Goal: Transaction & Acquisition: Purchase product/service

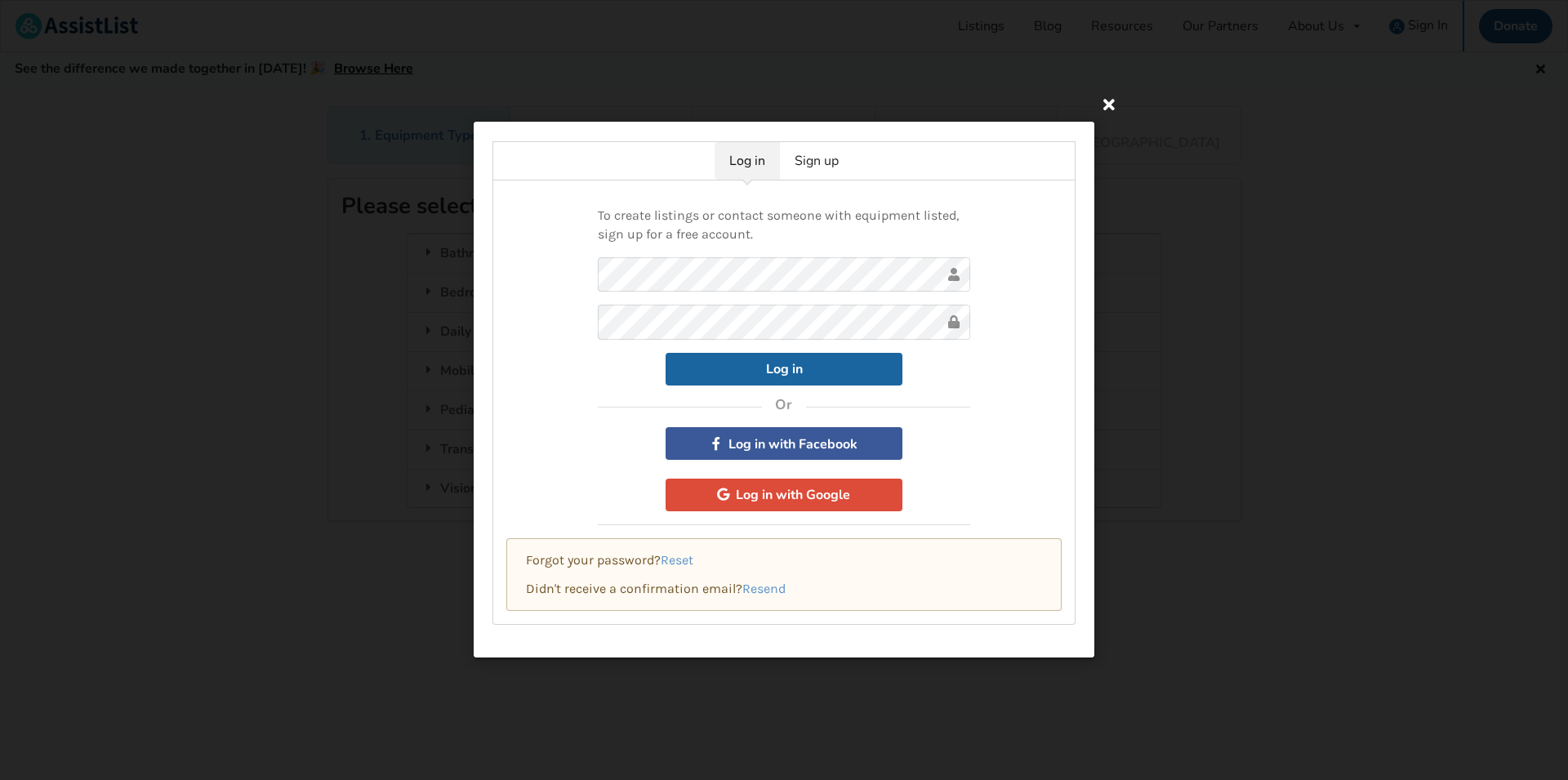
click at [1109, 103] on icon at bounding box center [1109, 103] width 29 height 29
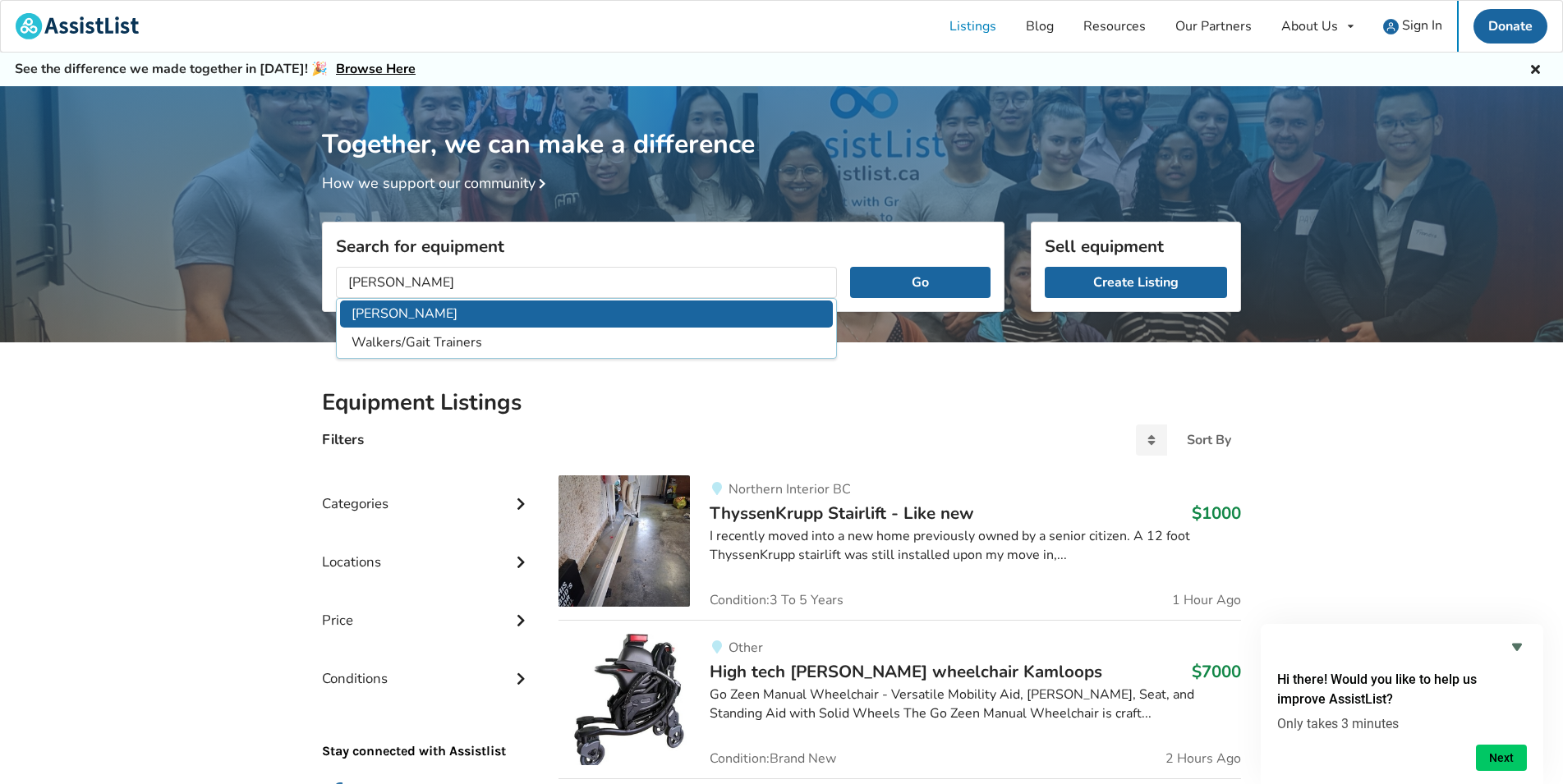
click at [432, 318] on li "[PERSON_NAME]" at bounding box center [586, 314] width 493 height 27
type input "[PERSON_NAME]"
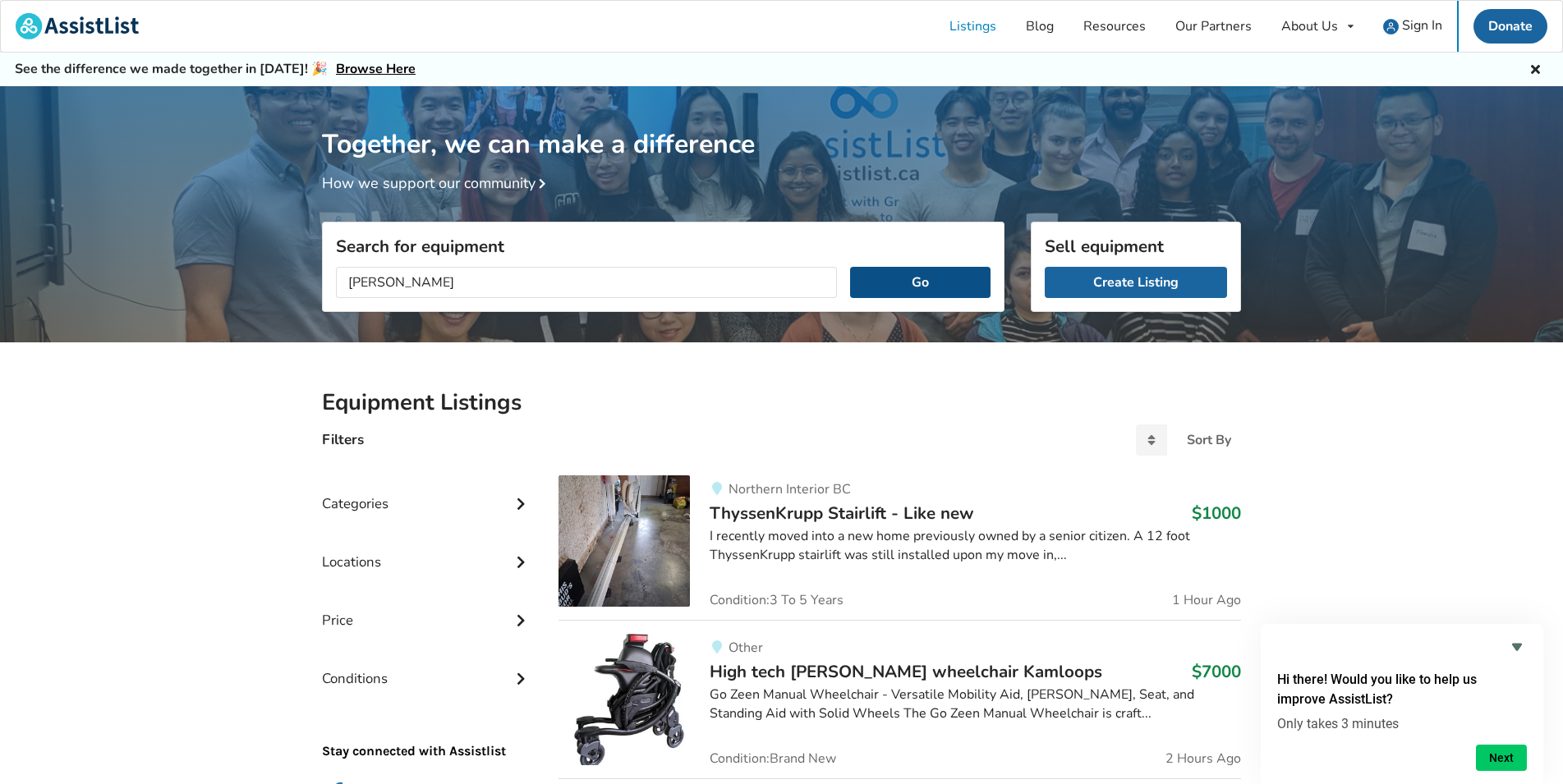
click at [923, 277] on button "Go" at bounding box center [920, 283] width 140 height 31
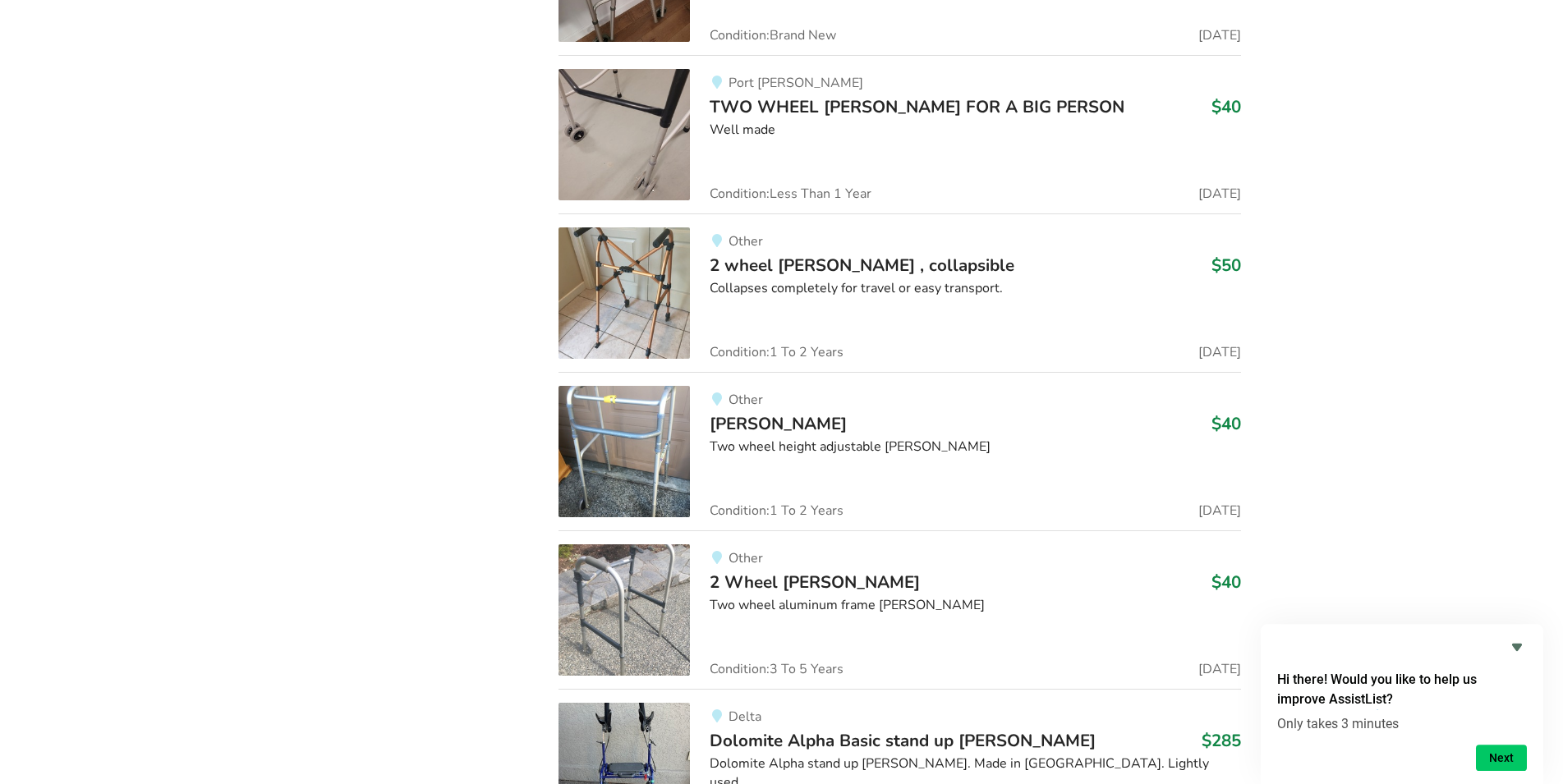
scroll to position [2812, 0]
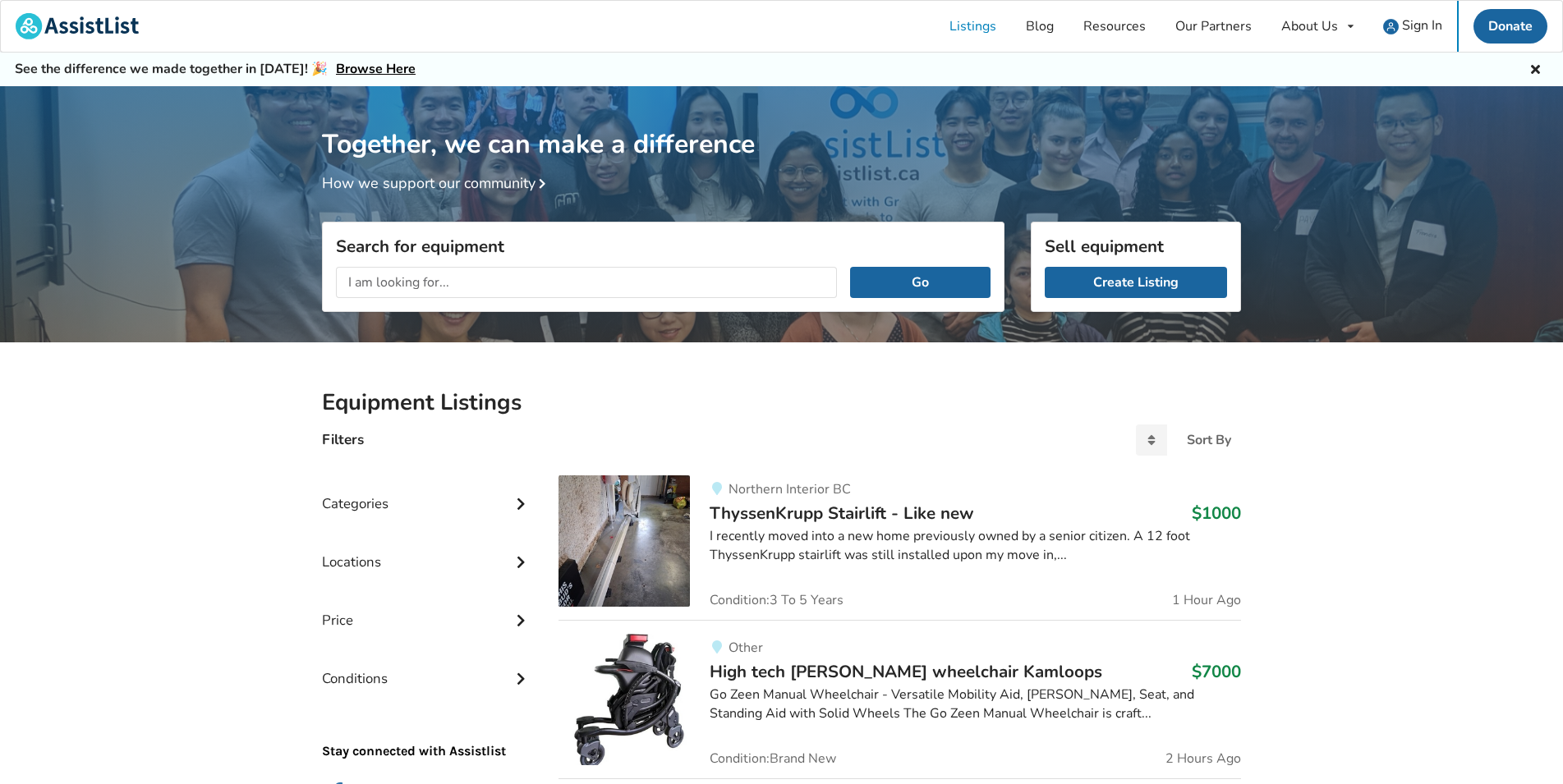
scroll to position [85, 0]
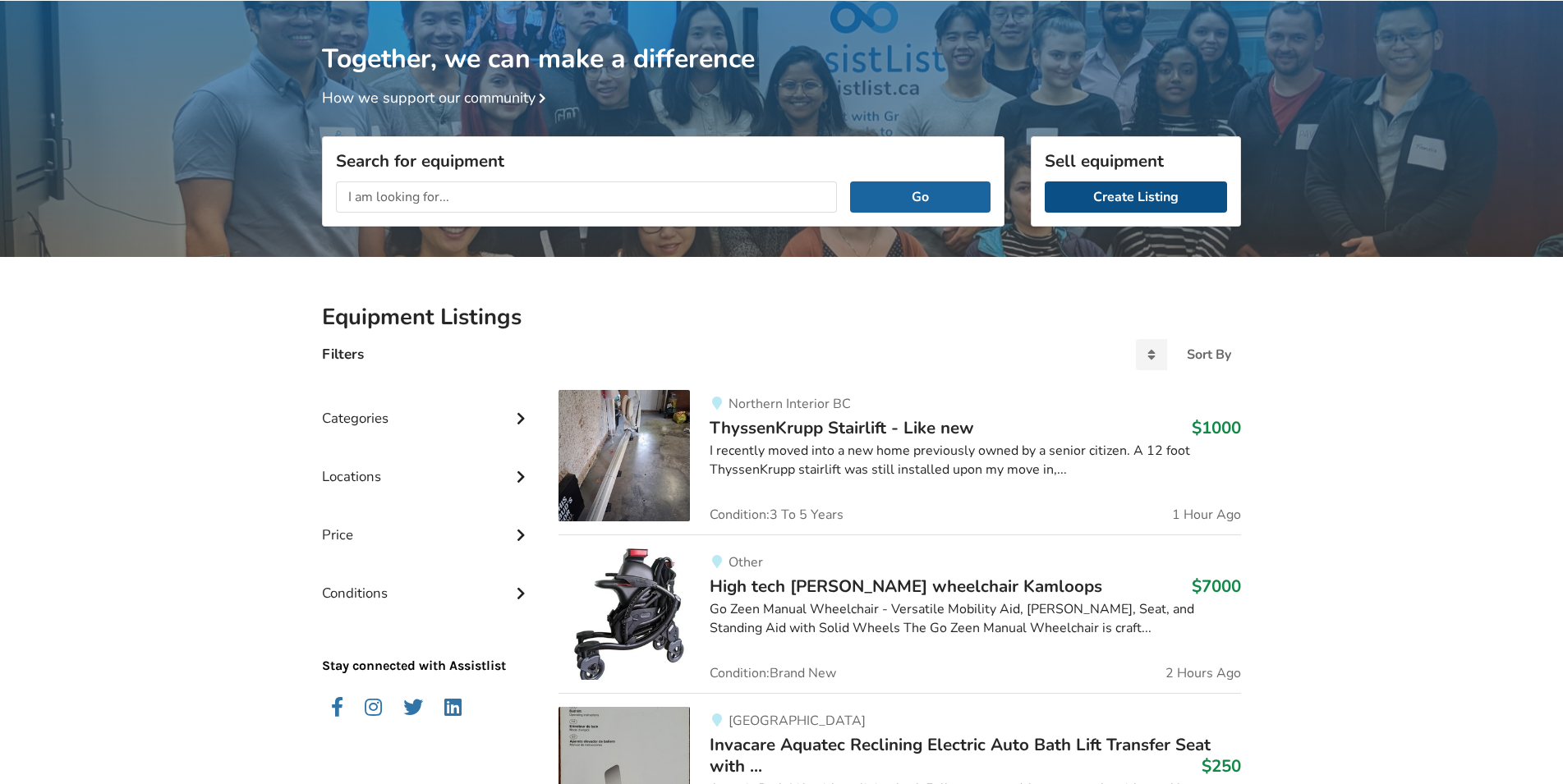
click at [1098, 203] on link "Create Listing" at bounding box center [1136, 197] width 183 height 31
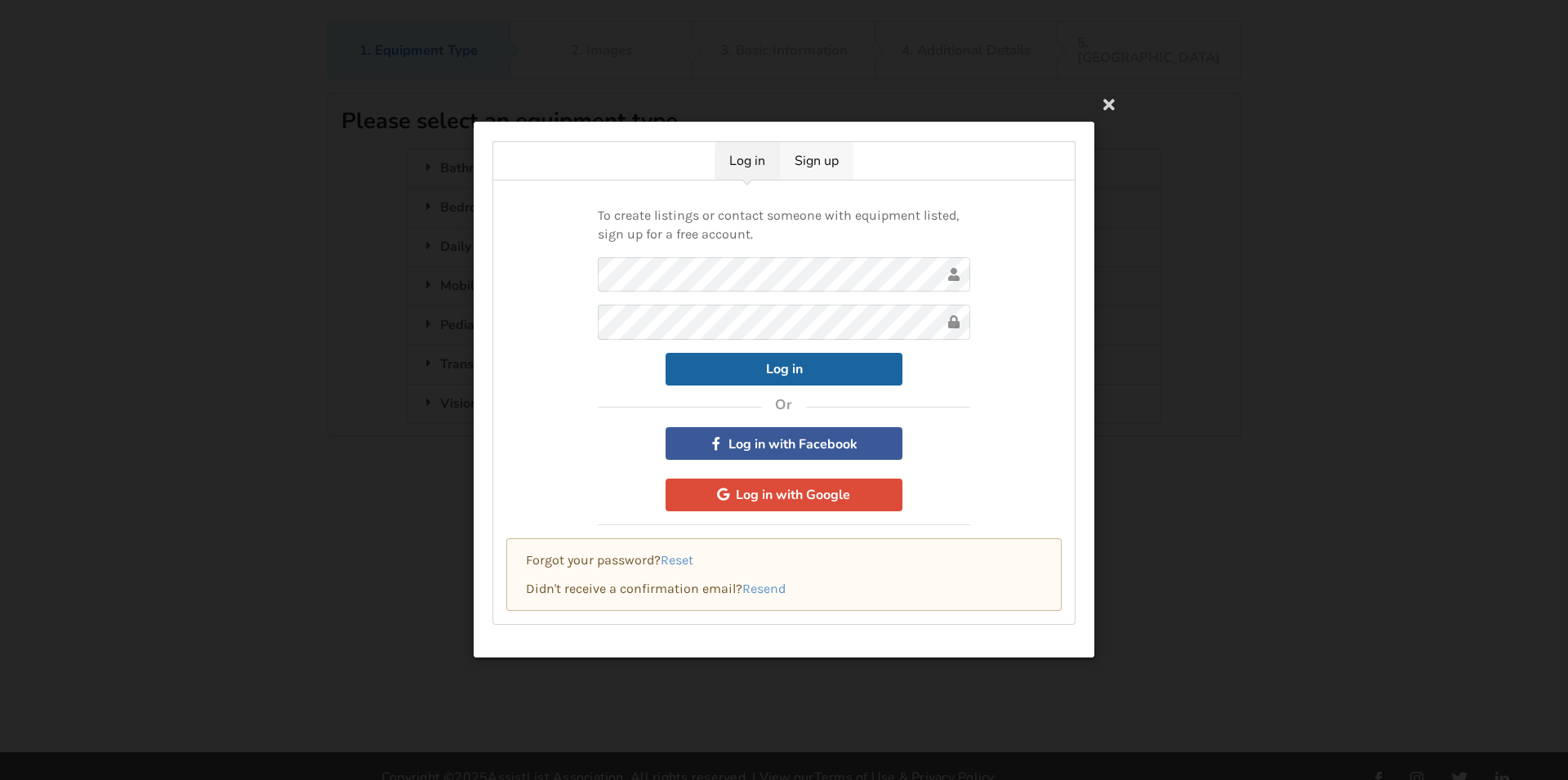
click at [827, 165] on link "Sign up" at bounding box center [817, 160] width 73 height 38
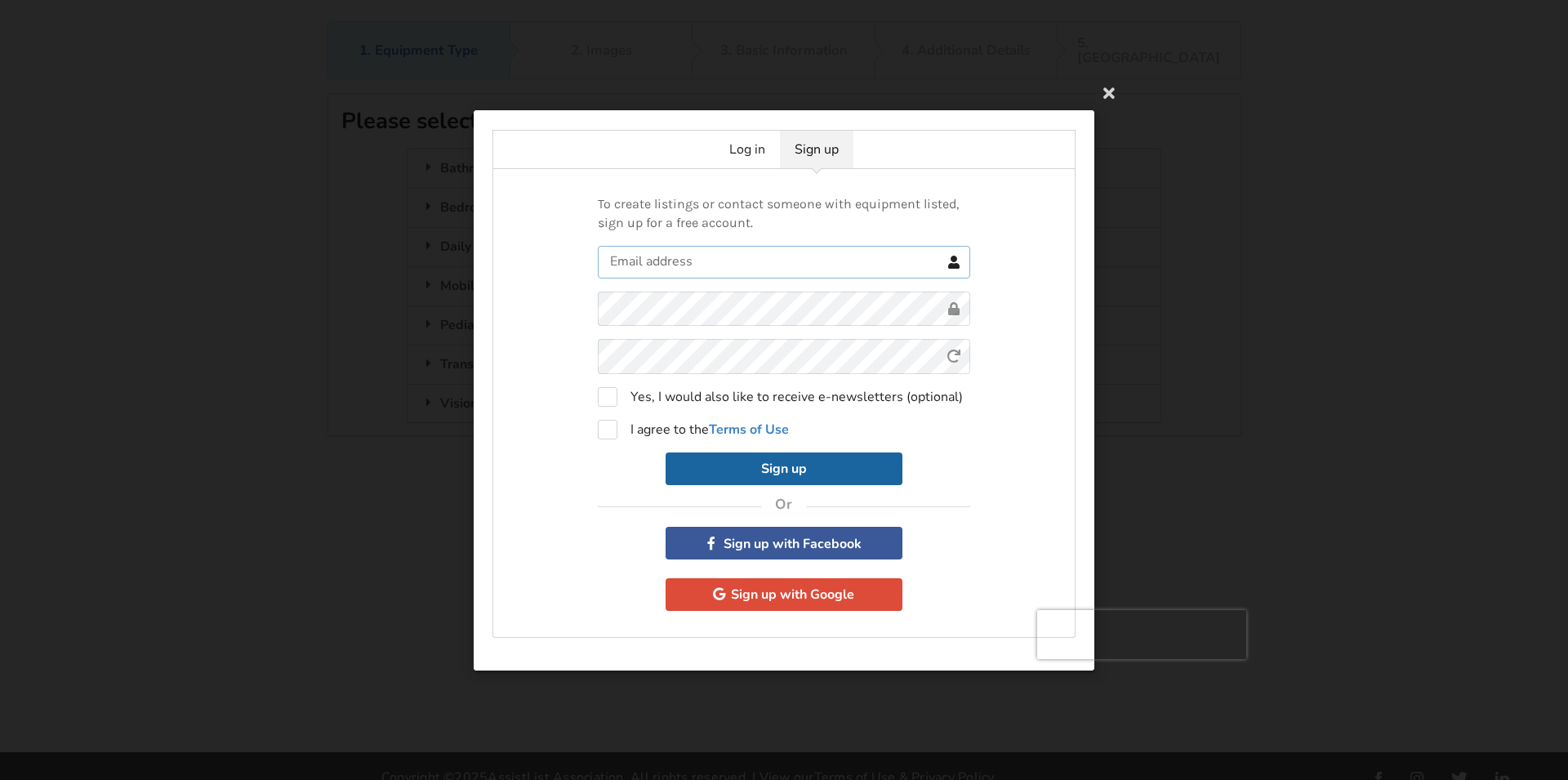
click at [700, 259] on input "text" at bounding box center [783, 261] width 372 height 33
type input "leafcreator@hotmail.com"
click at [600, 430] on label "I agree to the Terms of Use" at bounding box center [693, 428] width 191 height 19
checkbox input "true"
click at [731, 473] on button "Sign up" at bounding box center [784, 468] width 237 height 33
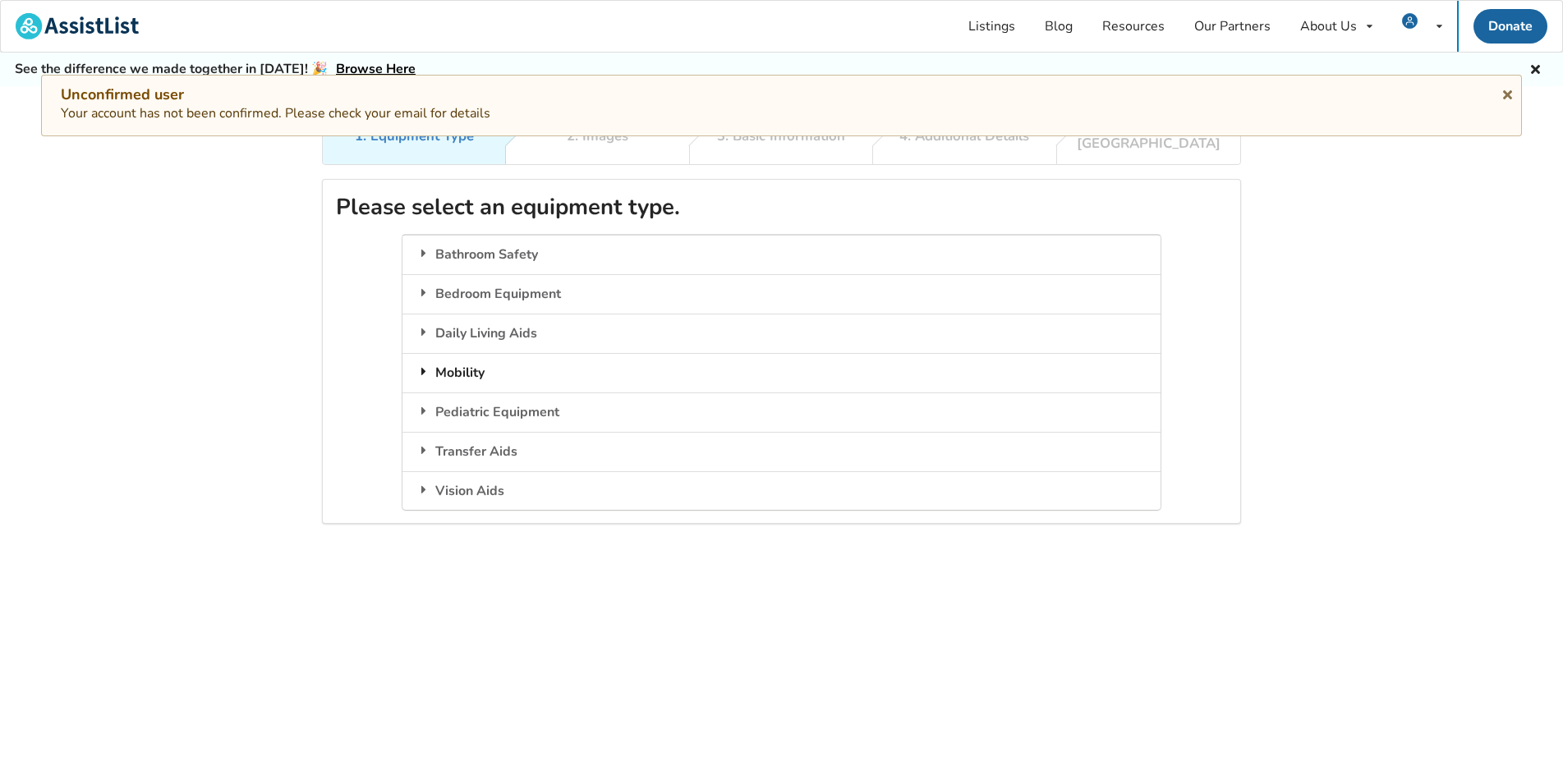
click at [458, 354] on div "Mobility" at bounding box center [781, 372] width 757 height 40
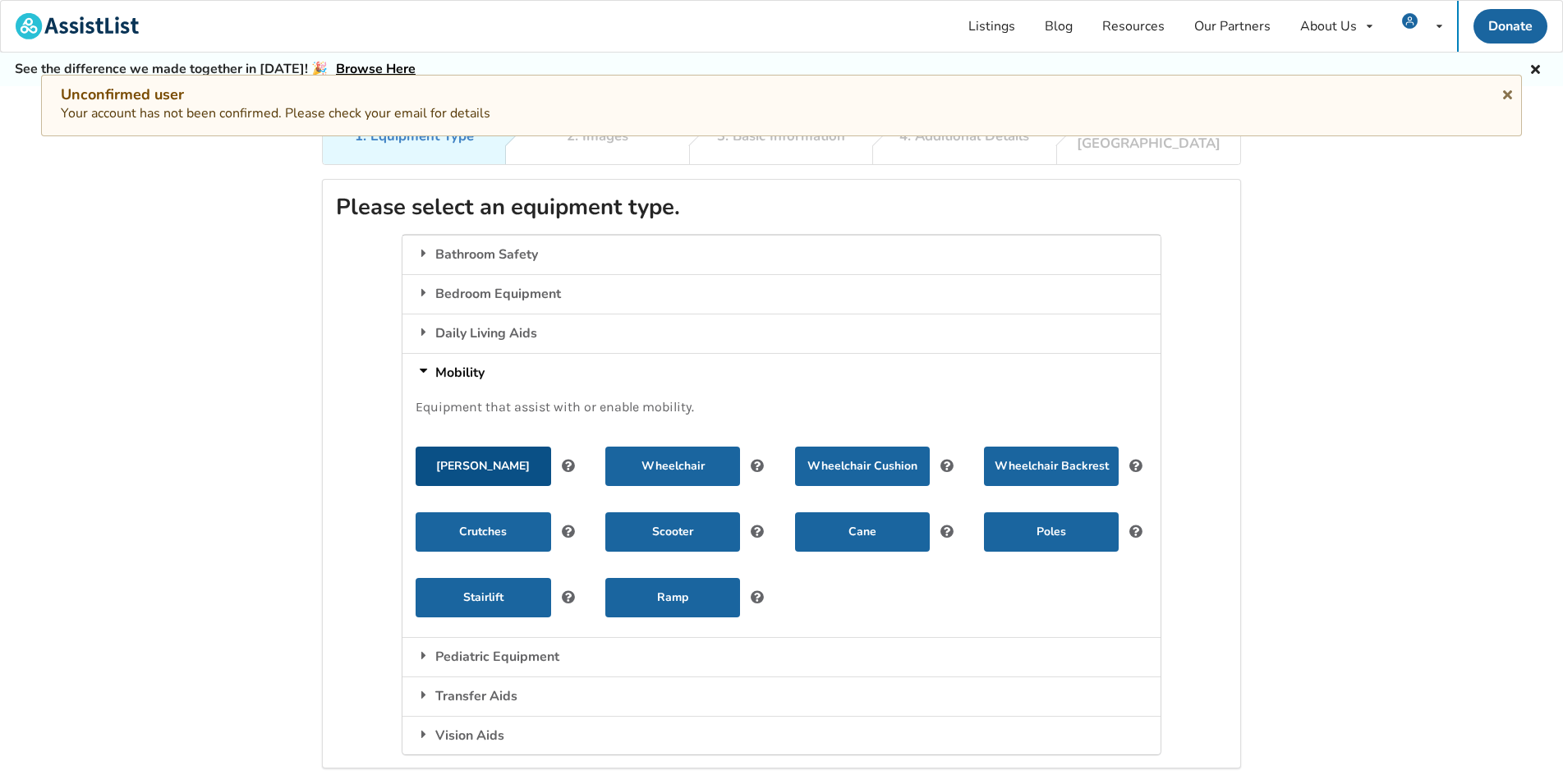
click at [484, 448] on button "[PERSON_NAME]" at bounding box center [482, 466] width 135 height 40
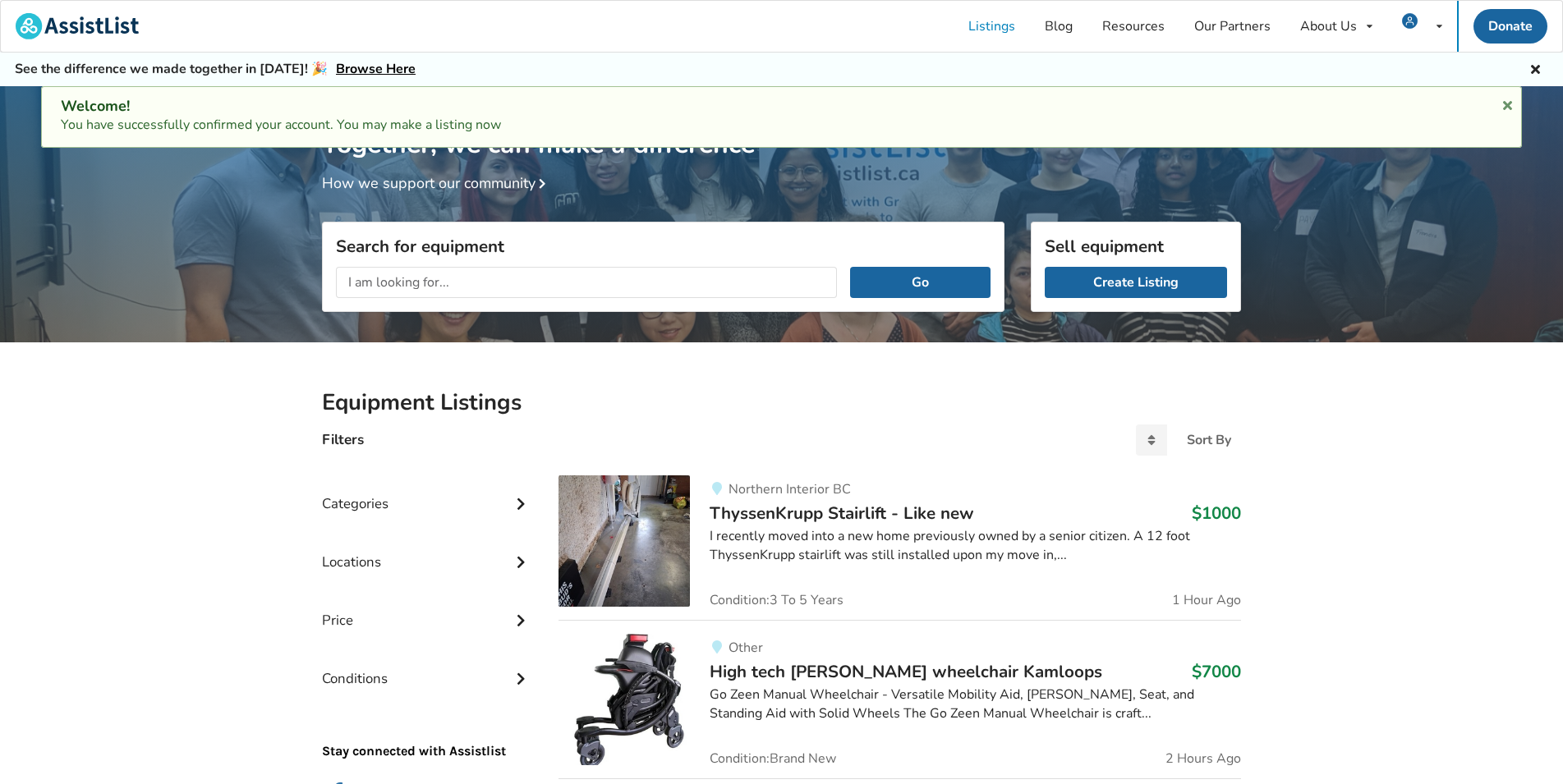
scroll to position [85, 0]
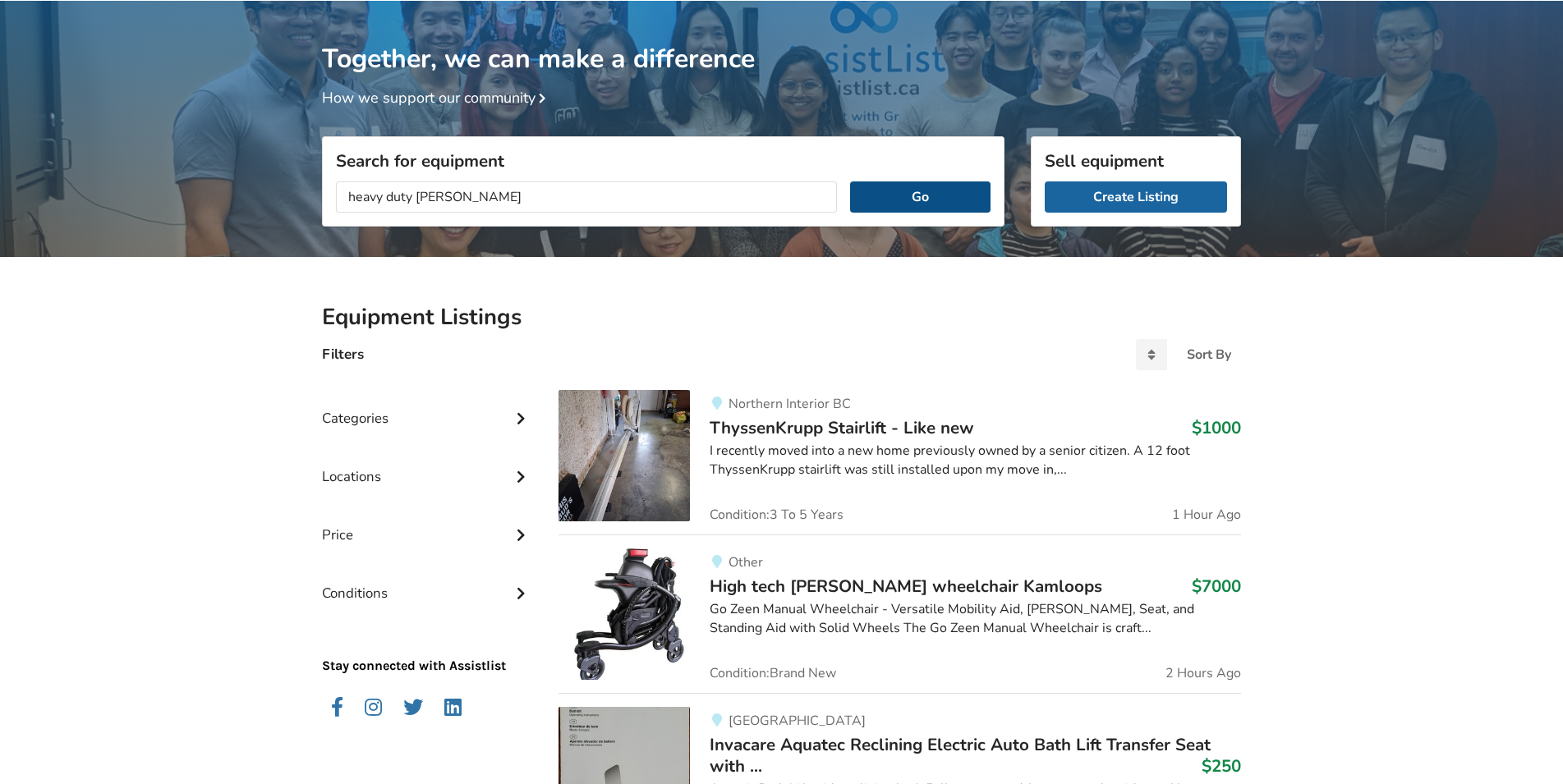
click at [913, 190] on button "Go" at bounding box center [920, 197] width 140 height 31
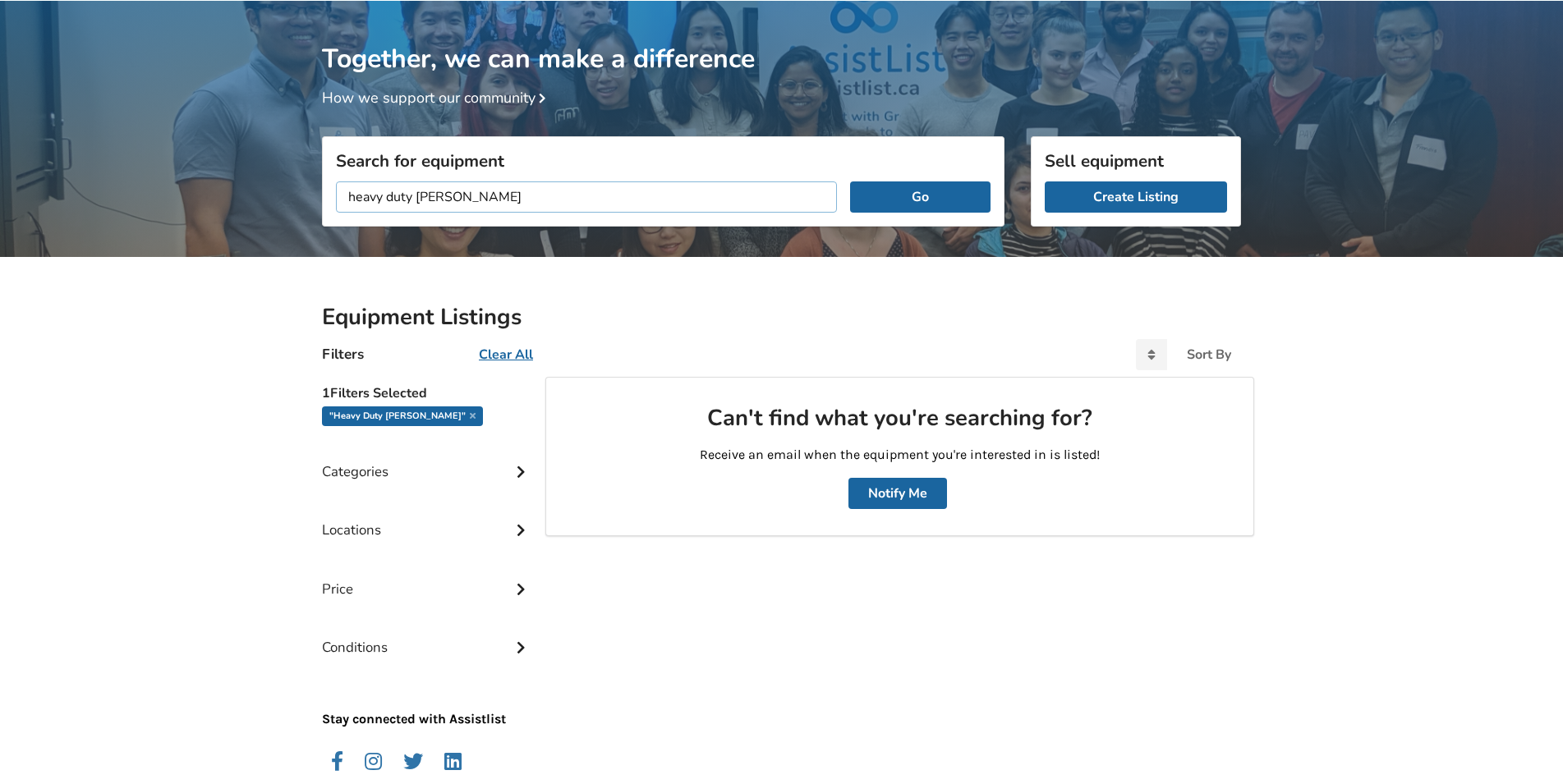
drag, startPoint x: 482, startPoint y: 192, endPoint x: 0, endPoint y: 144, distance: 484.4
click at [336, 182] on input "heavy duty walker" at bounding box center [586, 197] width 501 height 31
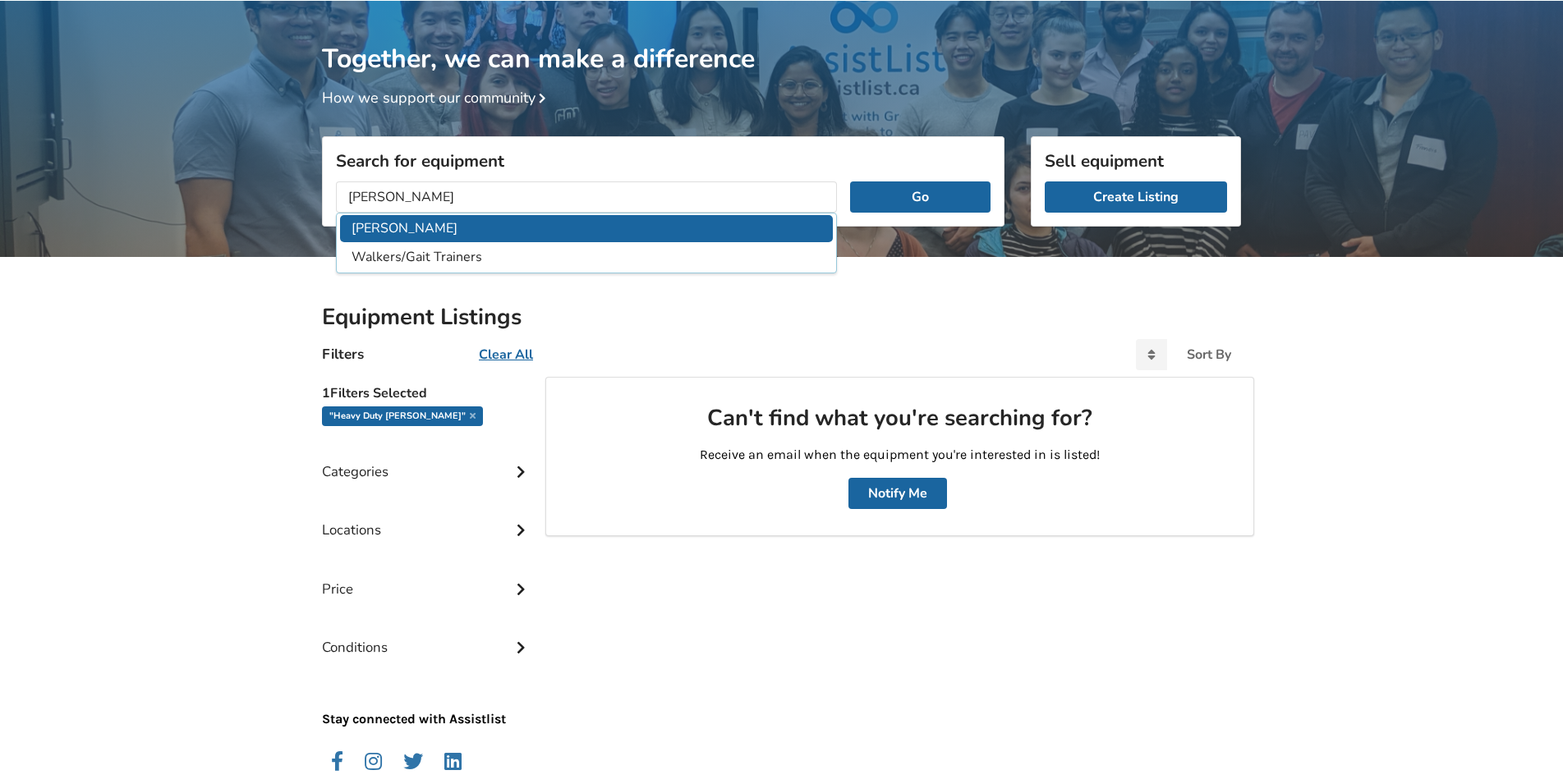
click at [381, 222] on li "[PERSON_NAME]" at bounding box center [586, 228] width 493 height 27
type input "[PERSON_NAME]"
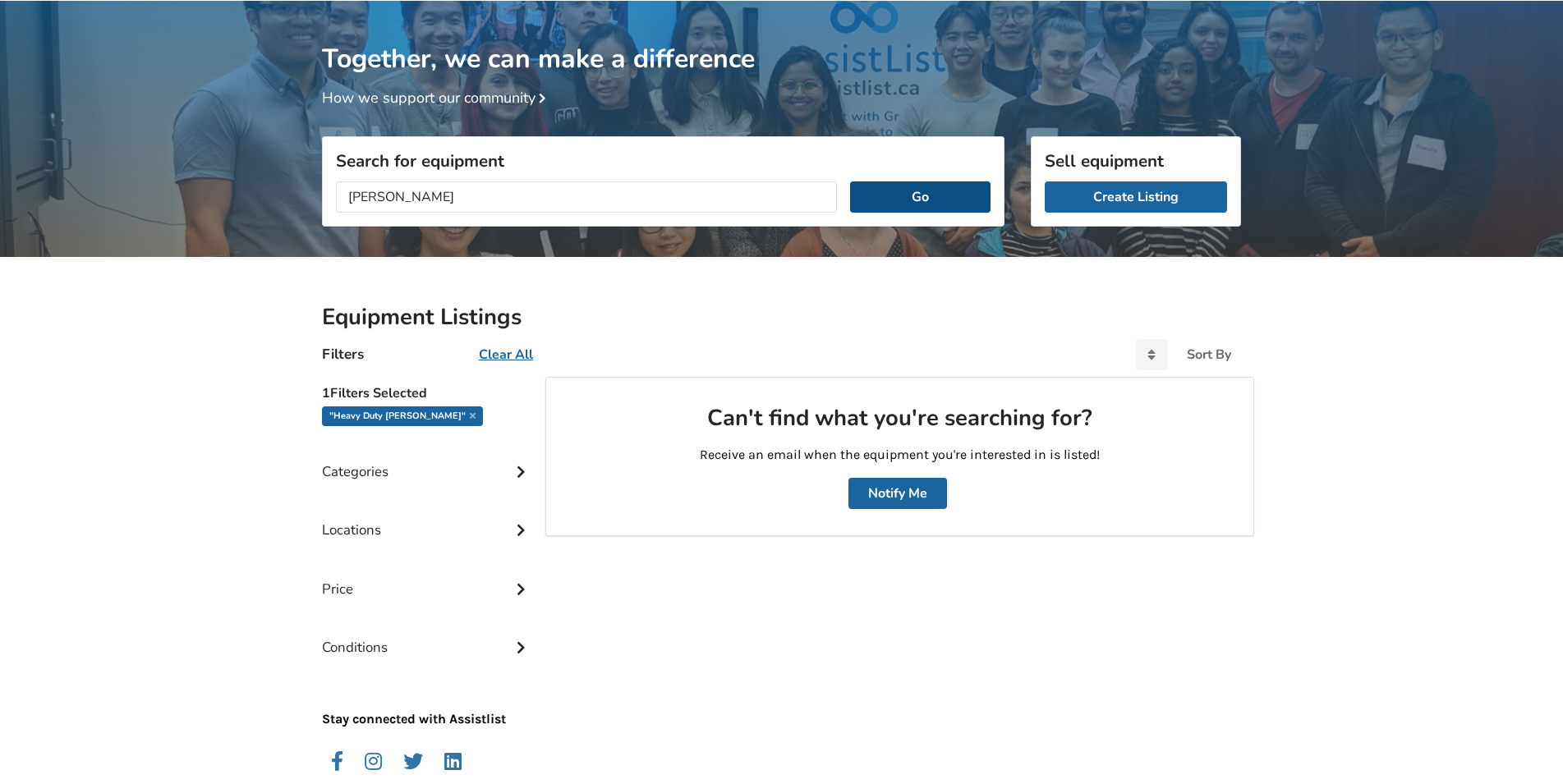
click at [910, 204] on button "Go" at bounding box center [920, 197] width 140 height 31
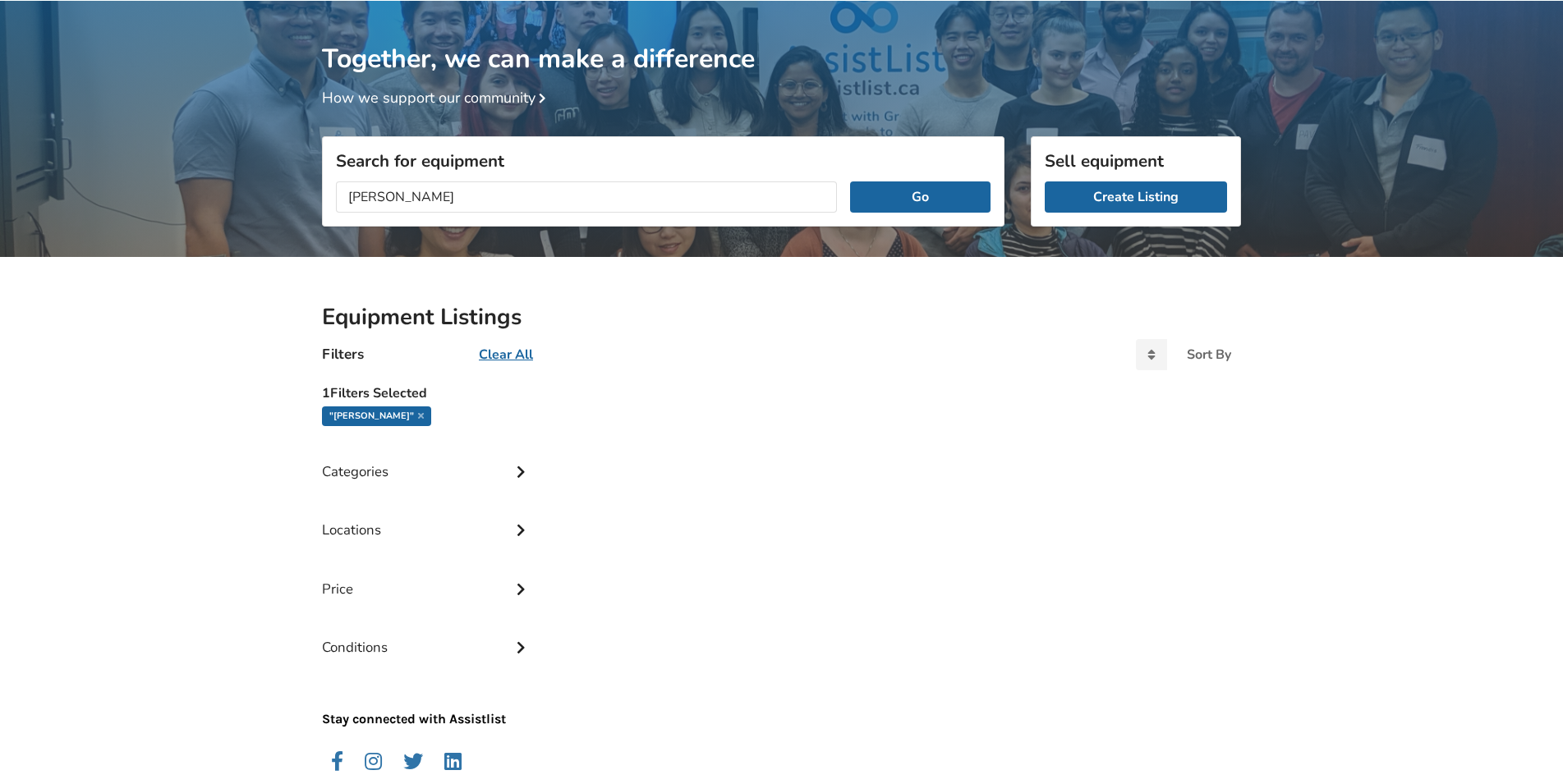
click at [371, 467] on div "Categories" at bounding box center [427, 460] width 210 height 58
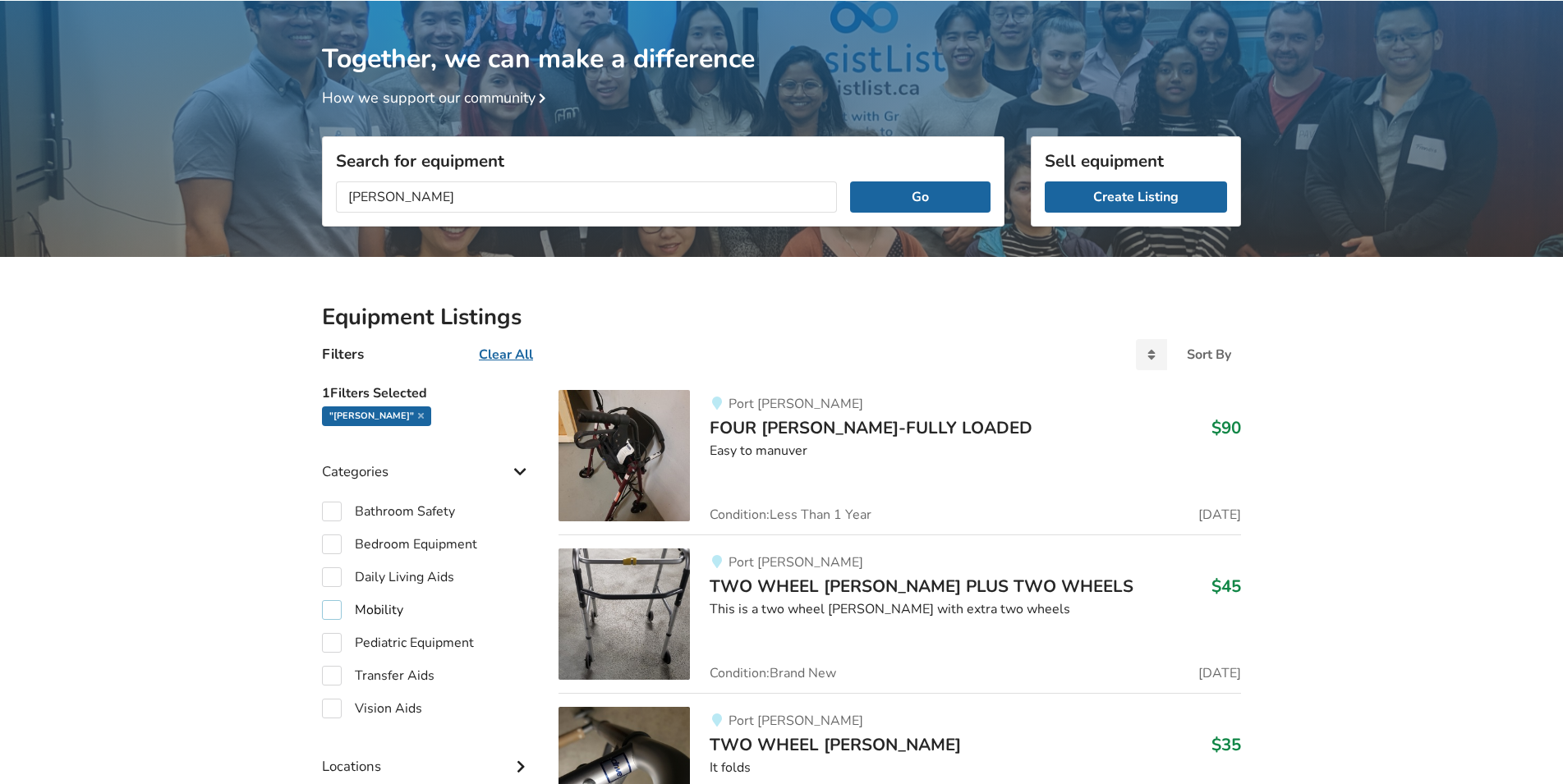
click at [331, 602] on label "Mobility" at bounding box center [363, 610] width 82 height 19
checkbox input "true"
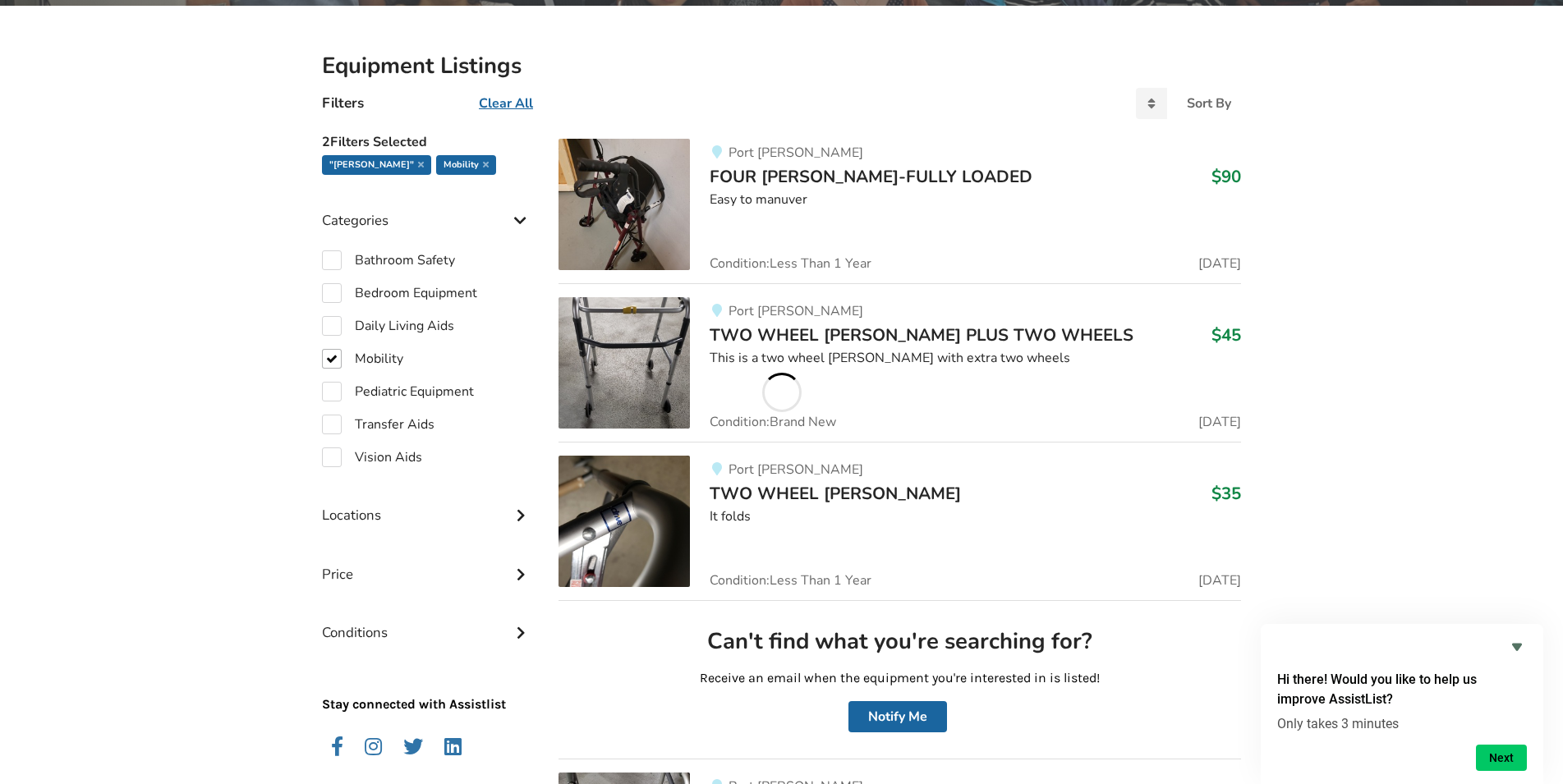
click at [797, 172] on span "FOUR [PERSON_NAME]-FULLY LOADED" at bounding box center [871, 177] width 323 height 23
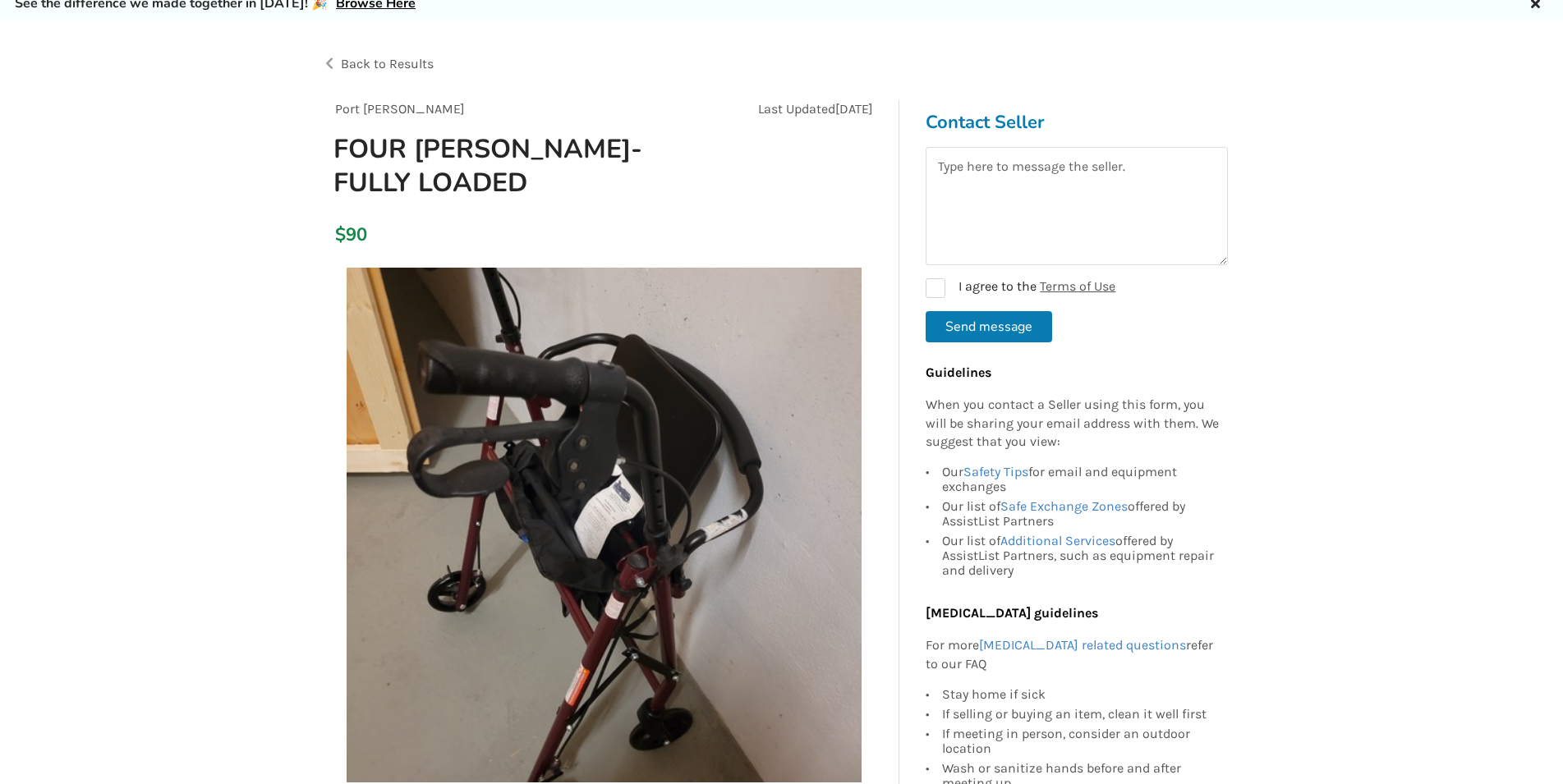
scroll to position [84, 0]
